Goal: Information Seeking & Learning: Learn about a topic

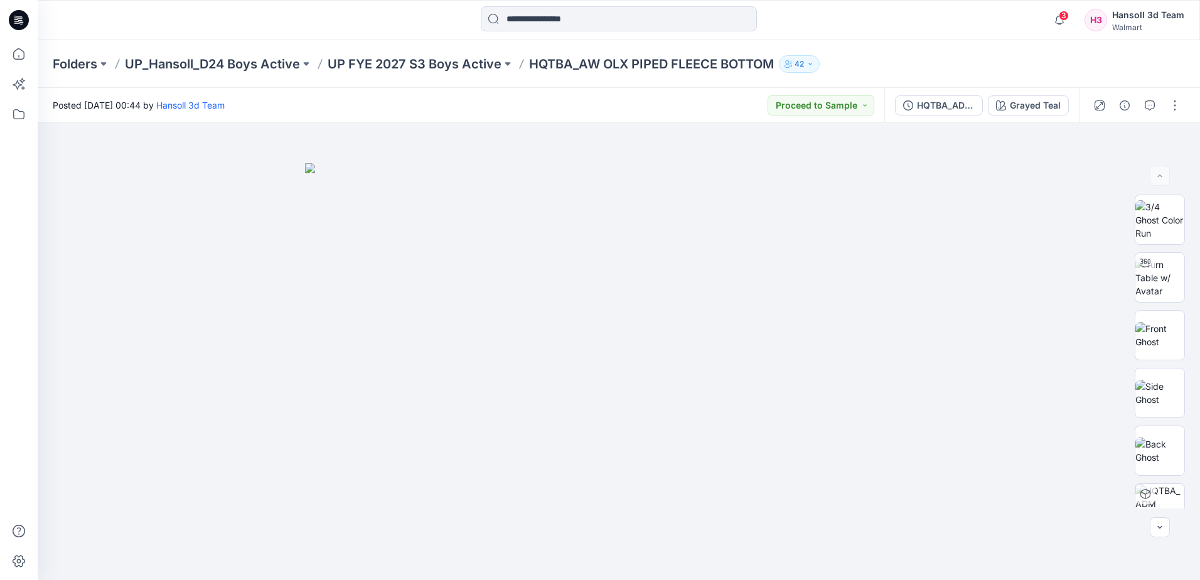
click at [31, 18] on div at bounding box center [19, 20] width 40 height 40
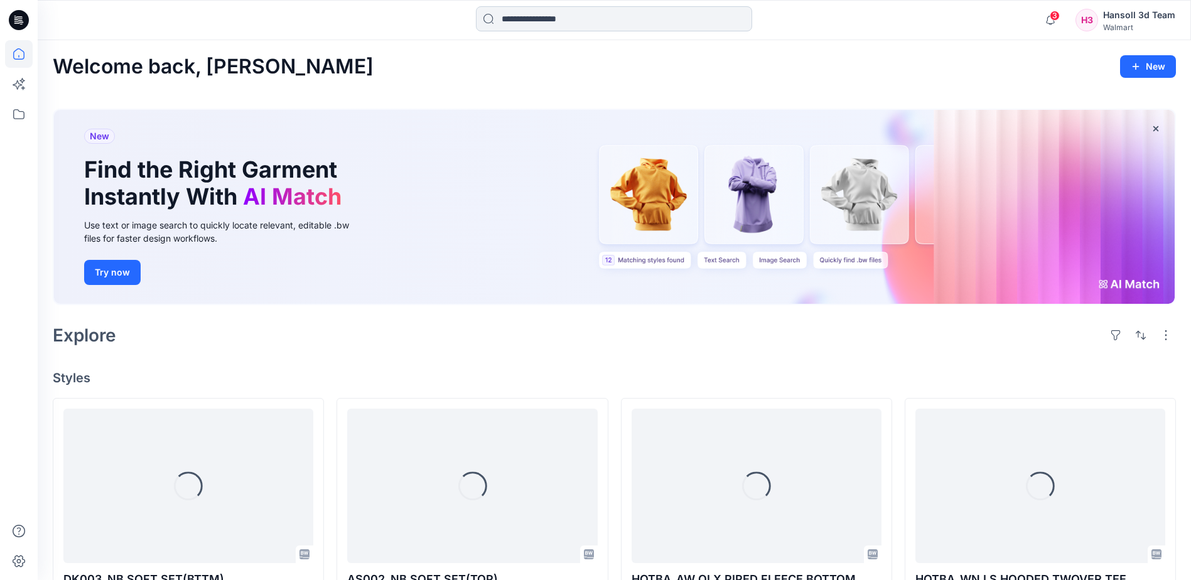
click at [601, 19] on input at bounding box center [614, 18] width 276 height 25
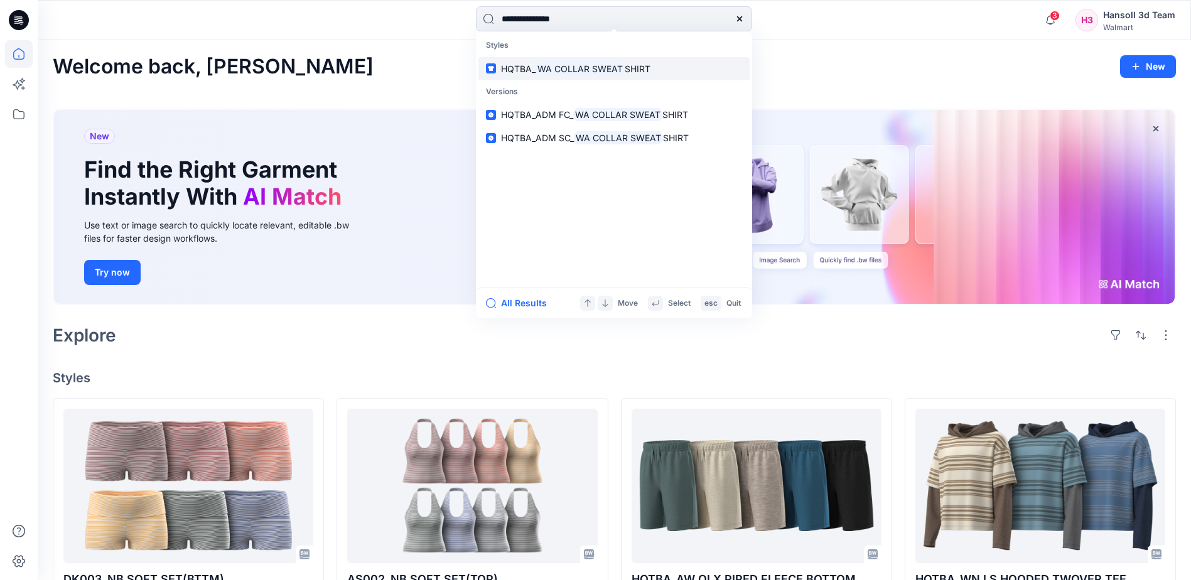
type input "**********"
click at [601, 74] on mark "WA COLLAR SWEAT" at bounding box center [579, 69] width 89 height 14
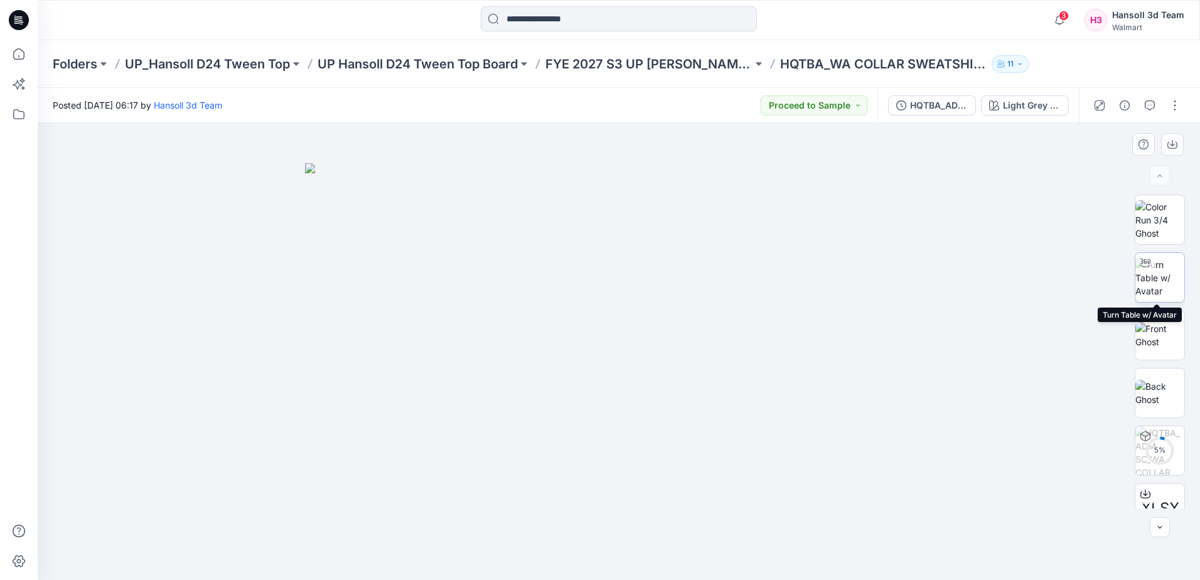
drag, startPoint x: 1170, startPoint y: 280, endPoint x: 1003, endPoint y: 296, distance: 167.2
click at [1167, 280] on img at bounding box center [1160, 278] width 49 height 40
drag, startPoint x: 691, startPoint y: 552, endPoint x: 618, endPoint y: 556, distance: 72.3
click at [618, 556] on icon at bounding box center [621, 542] width 380 height 47
drag, startPoint x: 1105, startPoint y: 390, endPoint x: 1008, endPoint y: 390, distance: 96.7
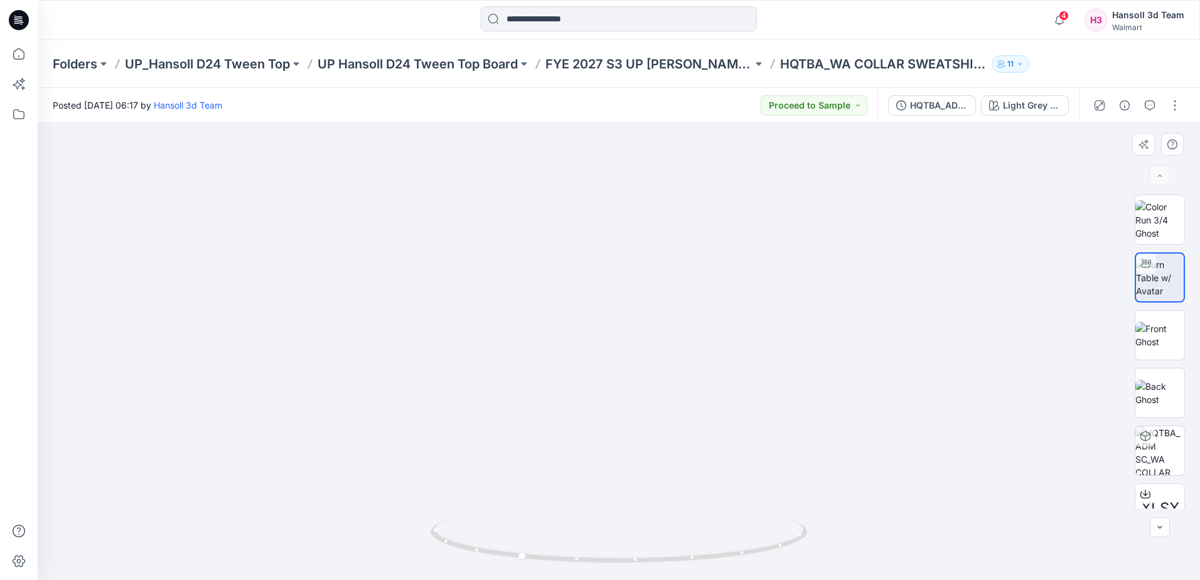
click at [1096, 390] on img at bounding box center [619, 179] width 1148 height 802
click at [394, 245] on img at bounding box center [619, 179] width 1148 height 802
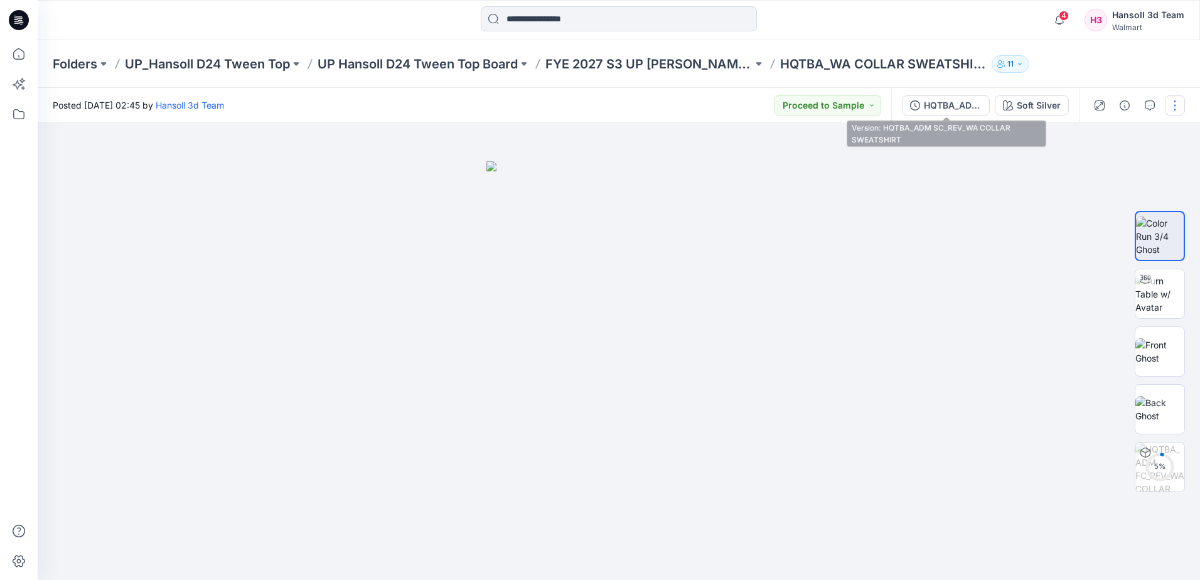
click at [932, 104] on div "HQTBA_ADM SC_REV_WA COLLAR SWEATSHIRT" at bounding box center [953, 106] width 58 height 14
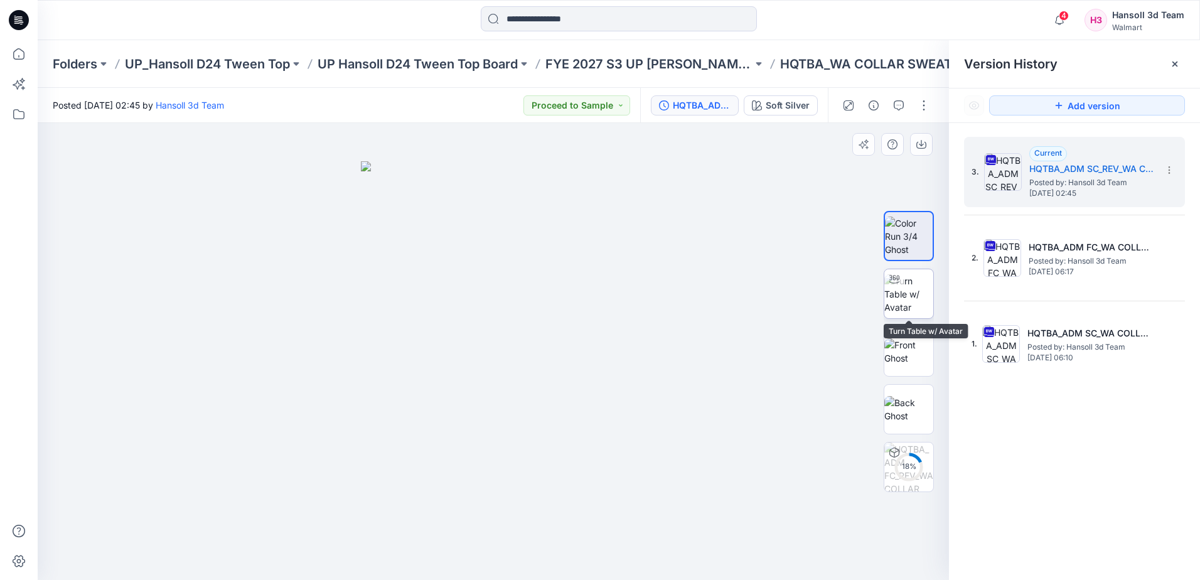
click at [900, 294] on img at bounding box center [909, 294] width 49 height 40
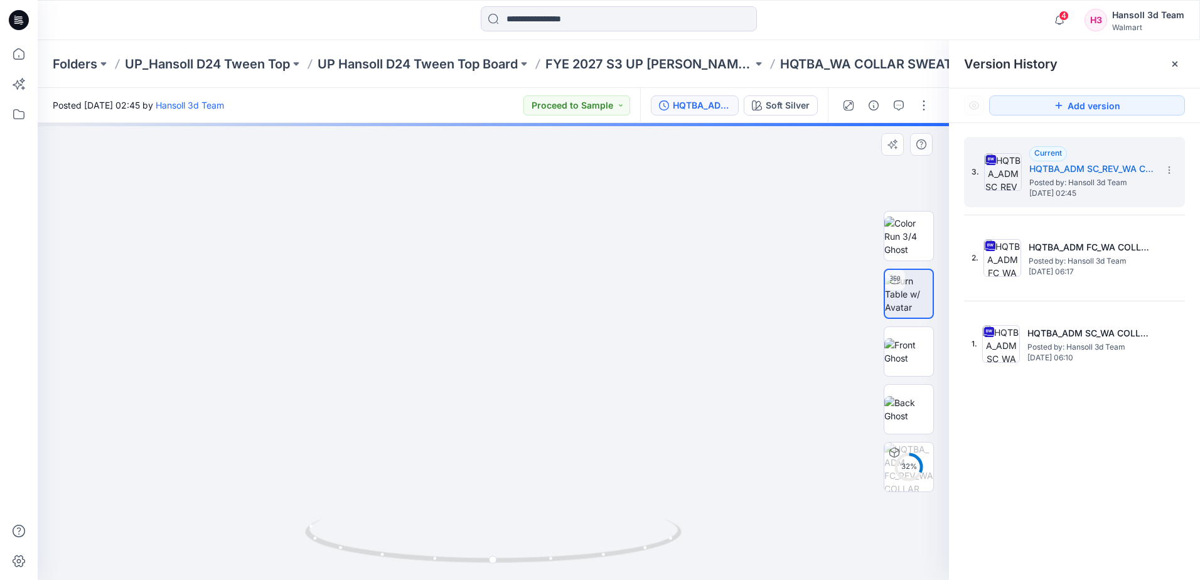
drag, startPoint x: 541, startPoint y: 205, endPoint x: 538, endPoint y: 317, distance: 112.4
click at [538, 298] on img at bounding box center [492, 171] width 1320 height 817
drag, startPoint x: 660, startPoint y: 544, endPoint x: 549, endPoint y: 560, distance: 112.2
click at [487, 547] on icon at bounding box center [495, 542] width 380 height 47
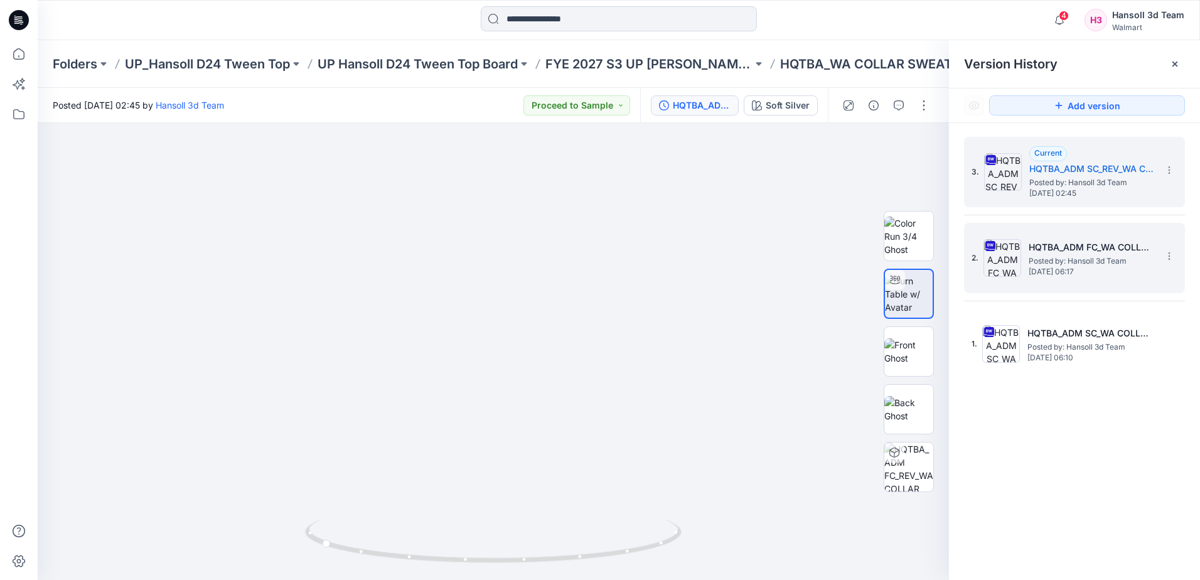
click at [1045, 256] on span "Posted by: Hansoll 3d Team" at bounding box center [1092, 261] width 126 height 13
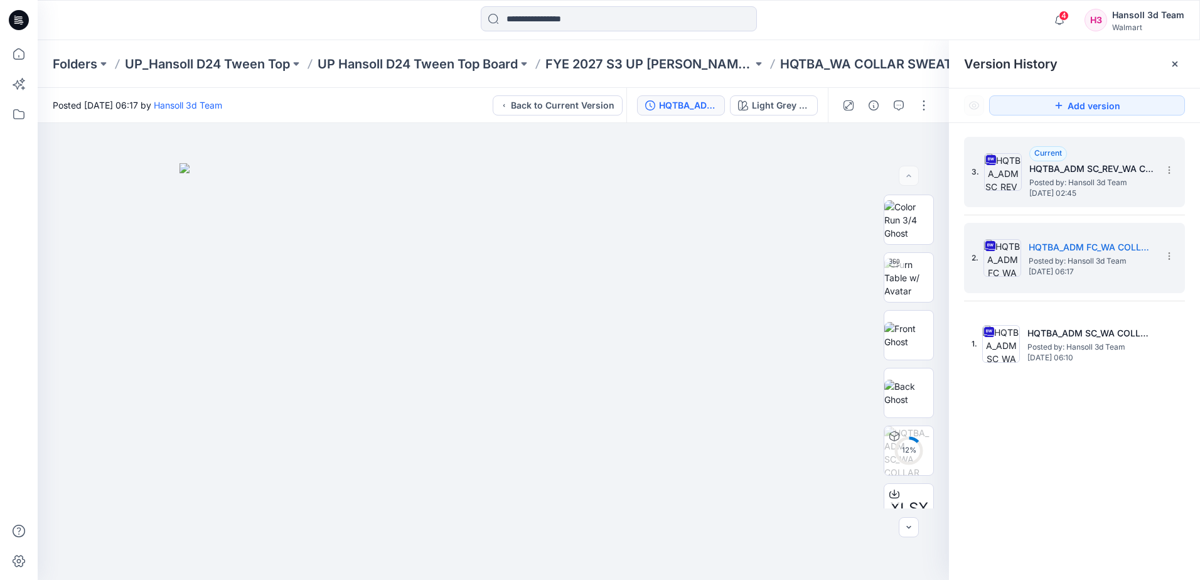
click at [1040, 170] on h5 "HQTBA_ADM SC_REV_WA COLLAR SWEATSHIRT" at bounding box center [1093, 168] width 126 height 15
